Goal: Task Accomplishment & Management: Manage account settings

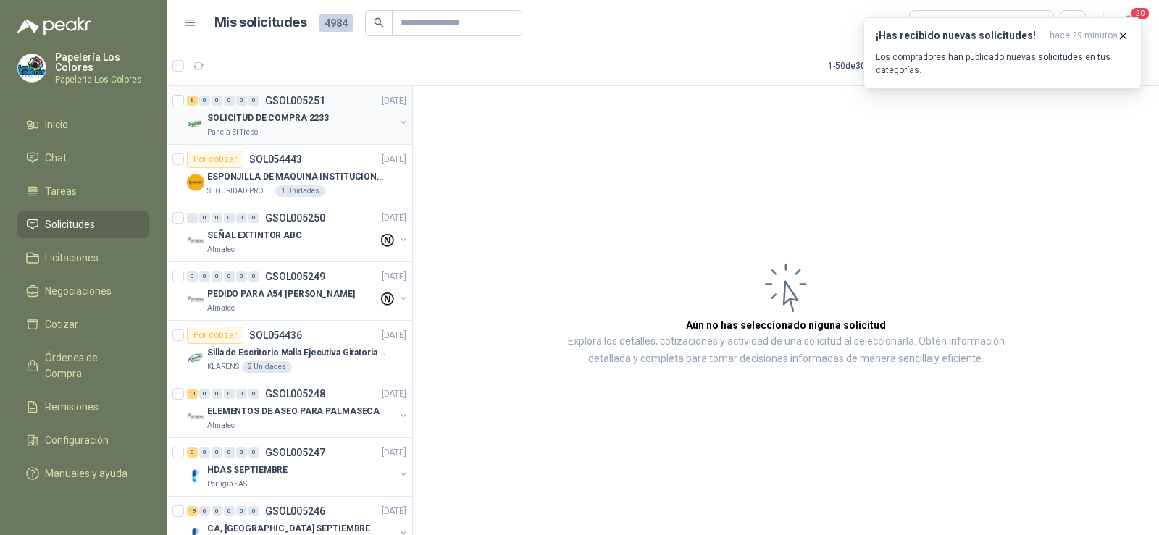
click at [262, 132] on div "Panela El Trébol" at bounding box center [301, 133] width 188 height 12
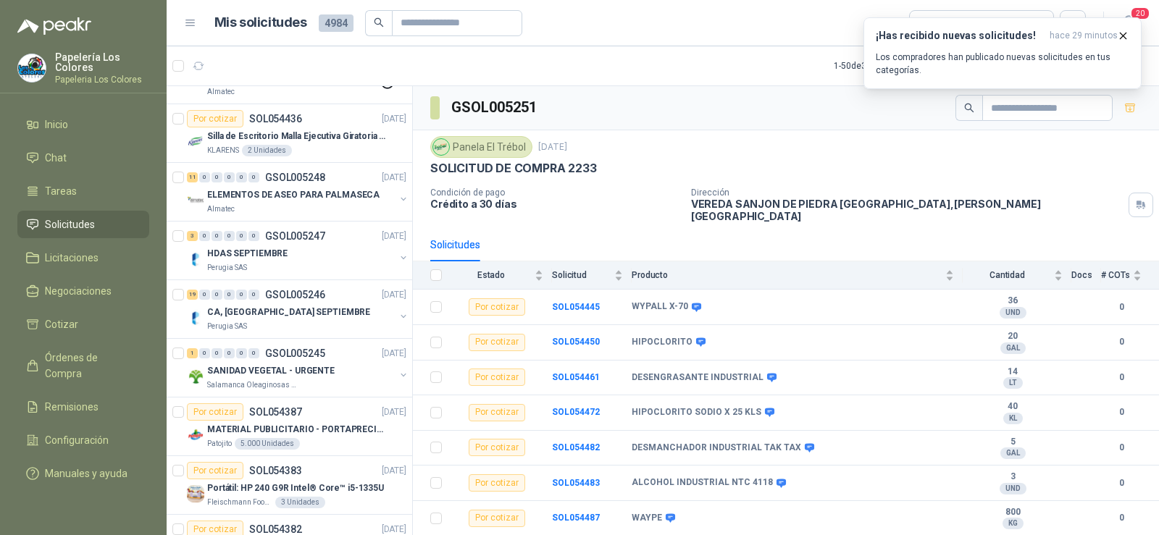
scroll to position [217, 0]
click at [262, 205] on div "Almatec" at bounding box center [301, 209] width 188 height 12
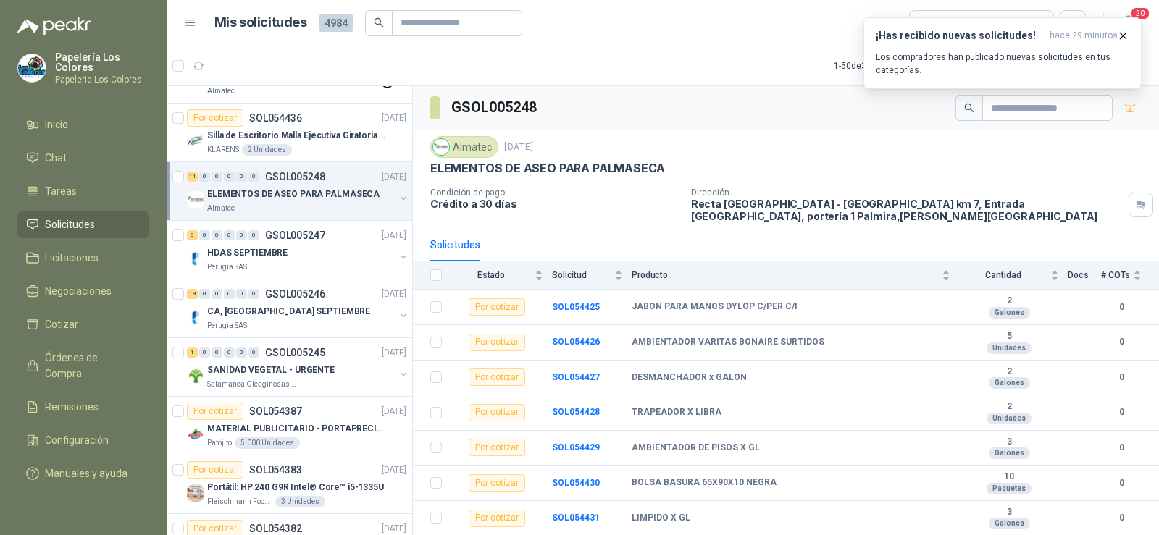
scroll to position [130, 0]
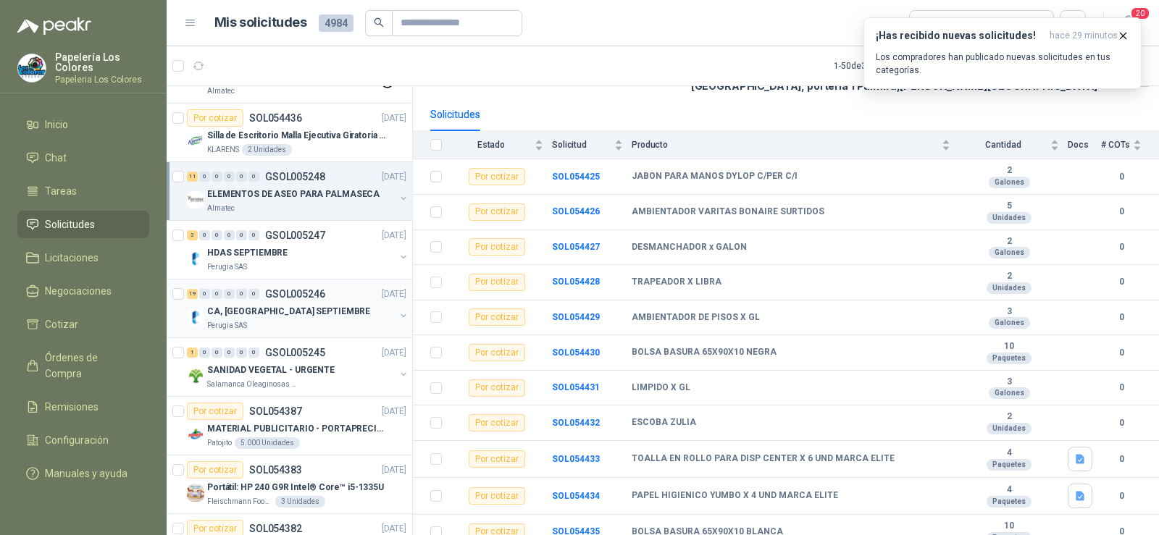
click at [254, 317] on p "CA, [GEOGRAPHIC_DATA] SEPTIEMBRE" at bounding box center [288, 312] width 163 height 14
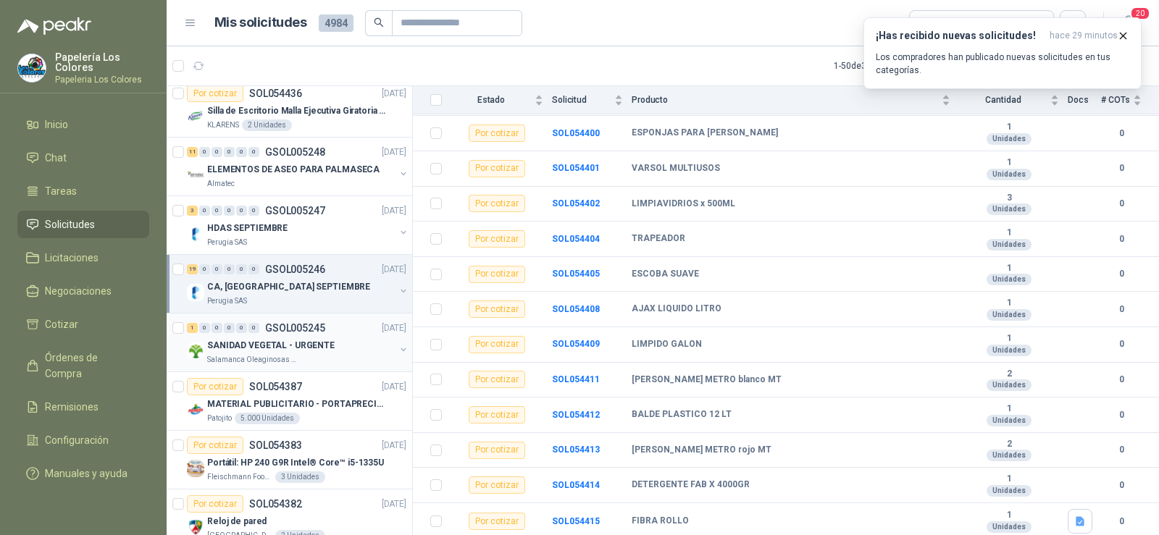
scroll to position [217, 0]
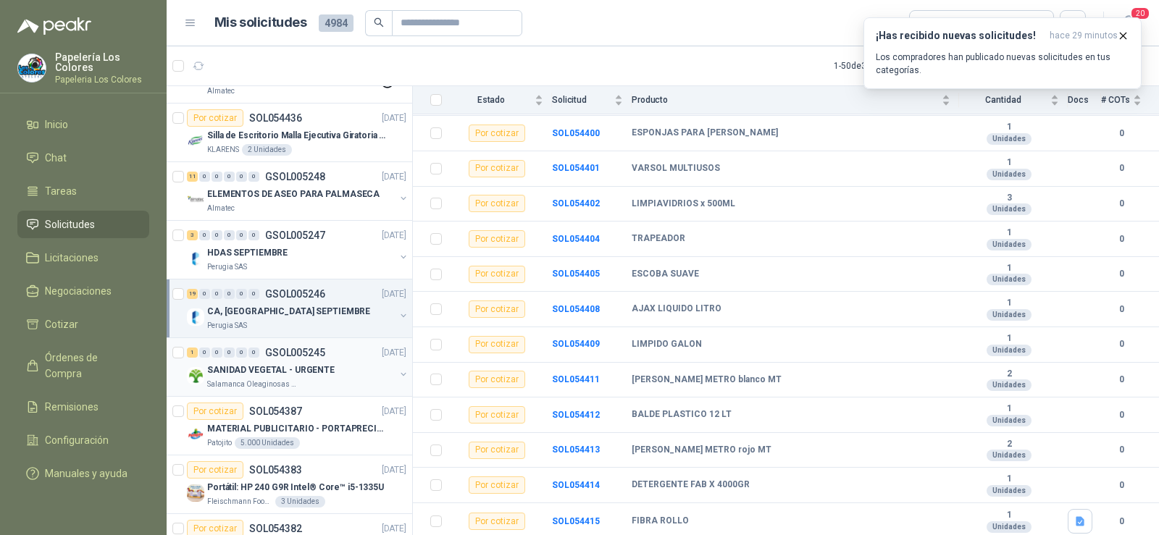
click at [249, 364] on p "SANIDAD VEGETAL - URGENTE" at bounding box center [271, 371] width 128 height 14
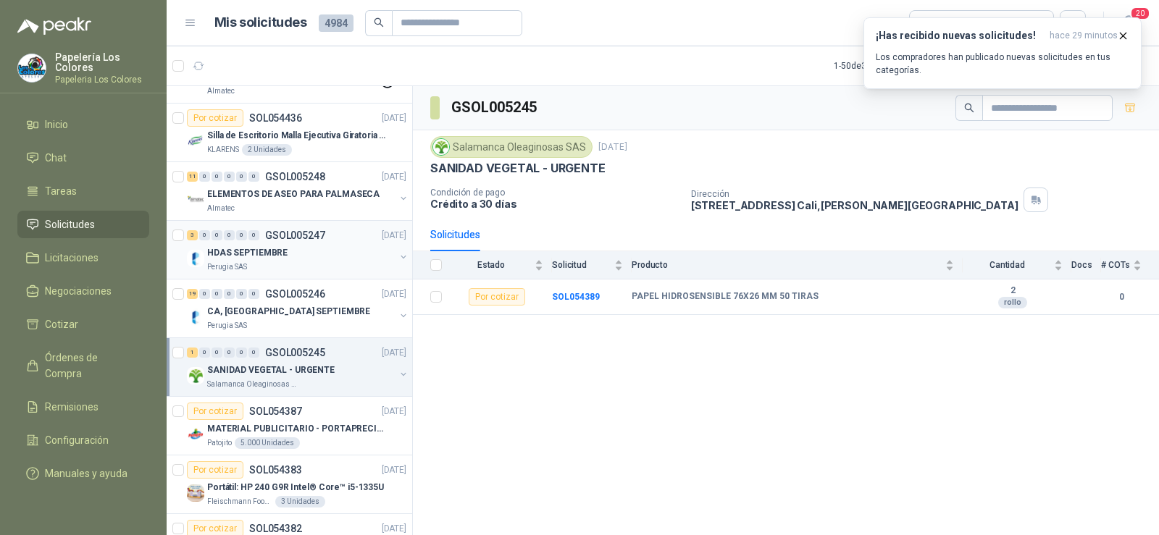
click at [238, 259] on p "HDAS SEPTIEMBRE" at bounding box center [247, 253] width 80 height 14
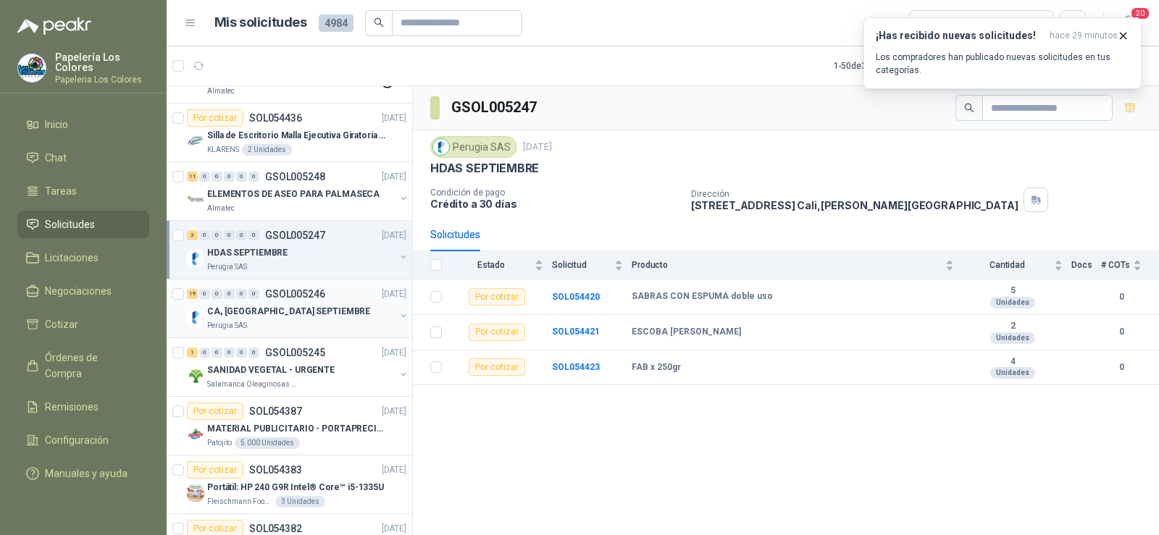
click at [242, 313] on p "CA, [GEOGRAPHIC_DATA] SEPTIEMBRE" at bounding box center [288, 312] width 163 height 14
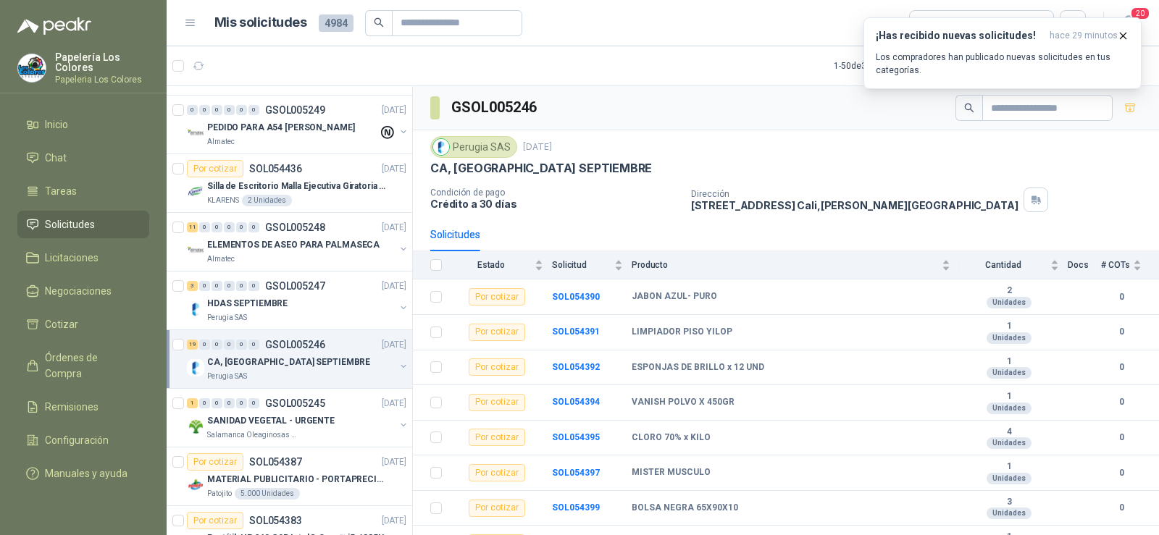
scroll to position [145, 0]
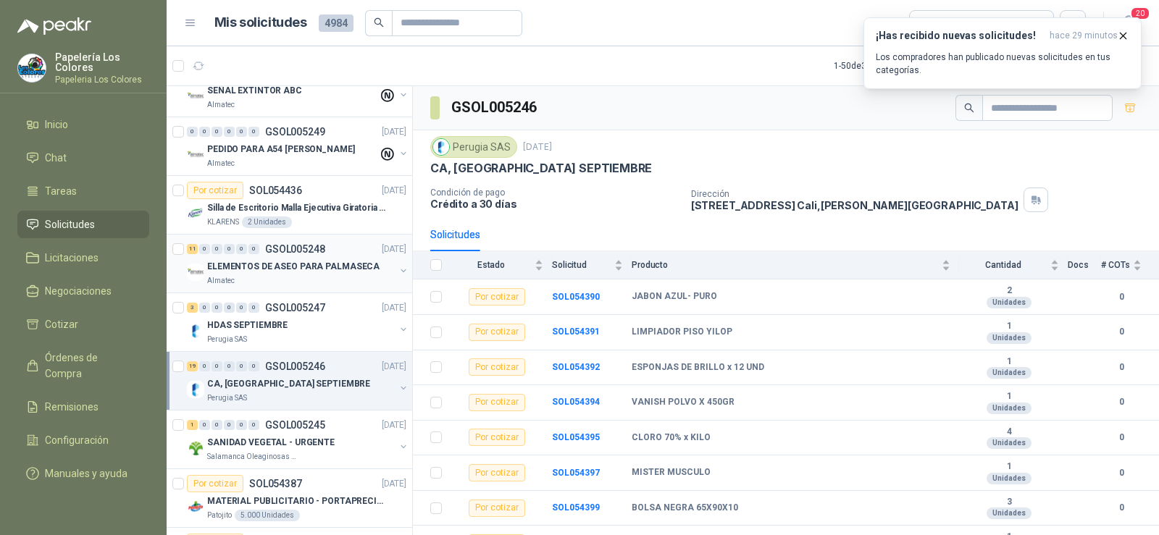
click at [262, 271] on p "ELEMENTOS DE ASEO PARA PALMASECA" at bounding box center [293, 267] width 172 height 14
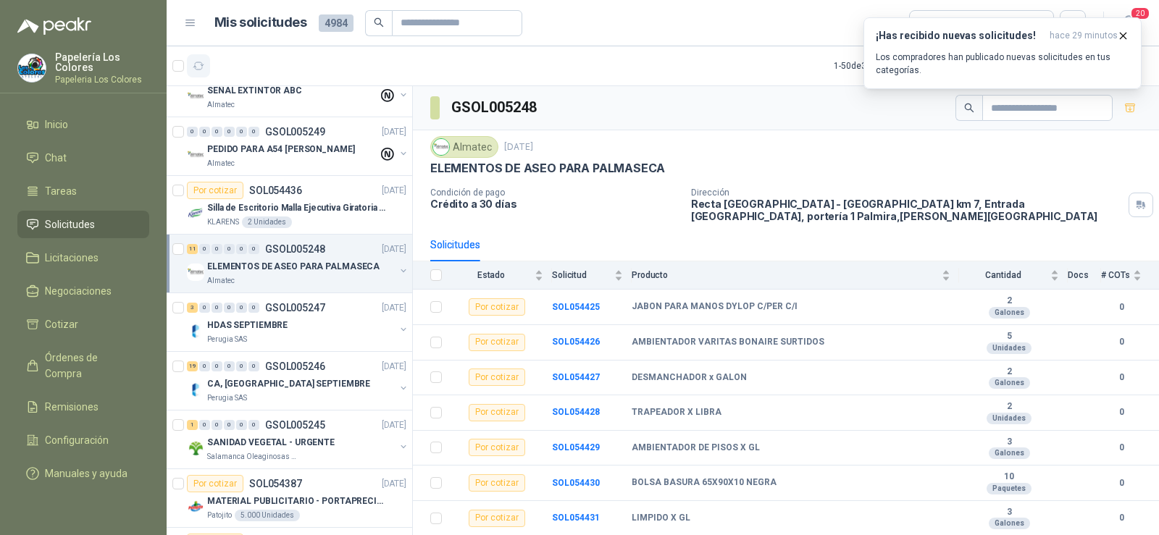
click at [199, 64] on icon "button" at bounding box center [199, 66] width 12 height 12
